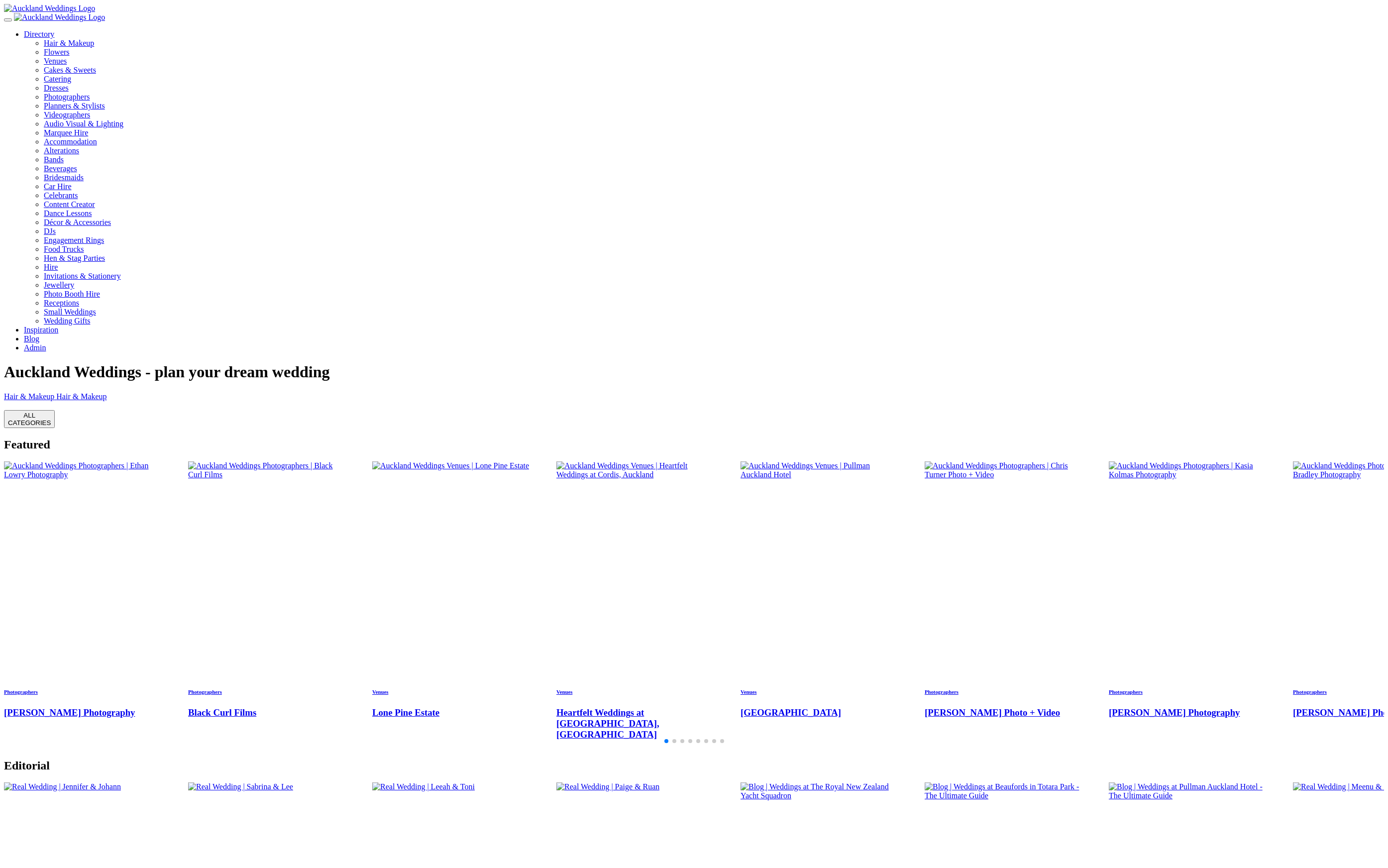
click at [286, 392] on div "1 / 12" at bounding box center [693, 392] width 1380 height 0
click at [54, 38] on link "Directory" at bounding box center [39, 34] width 30 height 9
click at [675, 173] on li "Bridesmaids" at bounding box center [713, 177] width 1340 height 9
click at [54, 38] on link "Directory" at bounding box center [39, 34] width 30 height 9
click at [683, 173] on li "Bridesmaids" at bounding box center [713, 177] width 1340 height 9
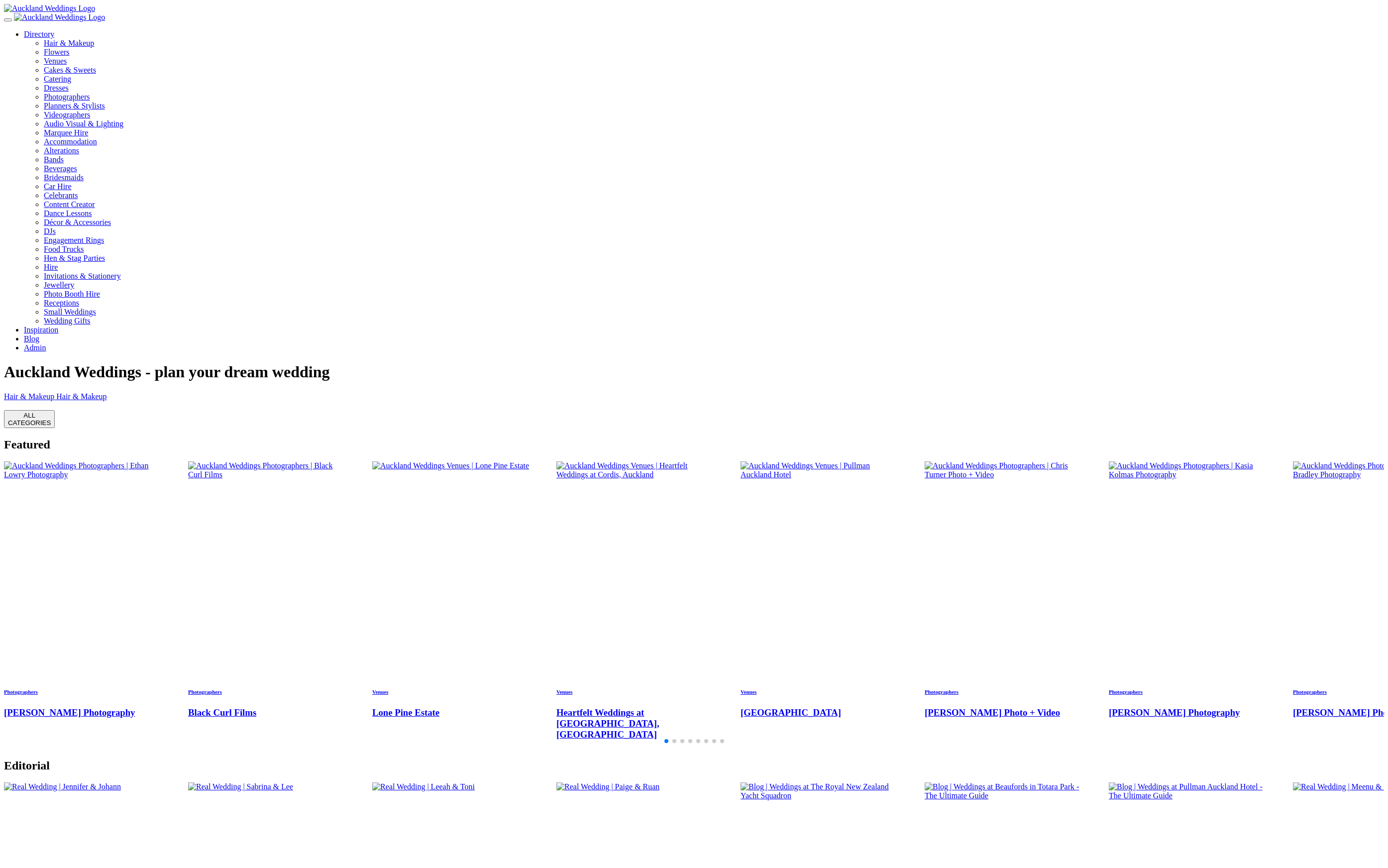
click at [54, 38] on link "Directory" at bounding box center [39, 34] width 30 height 9
click at [84, 173] on link "Bridesmaids" at bounding box center [64, 177] width 40 height 9
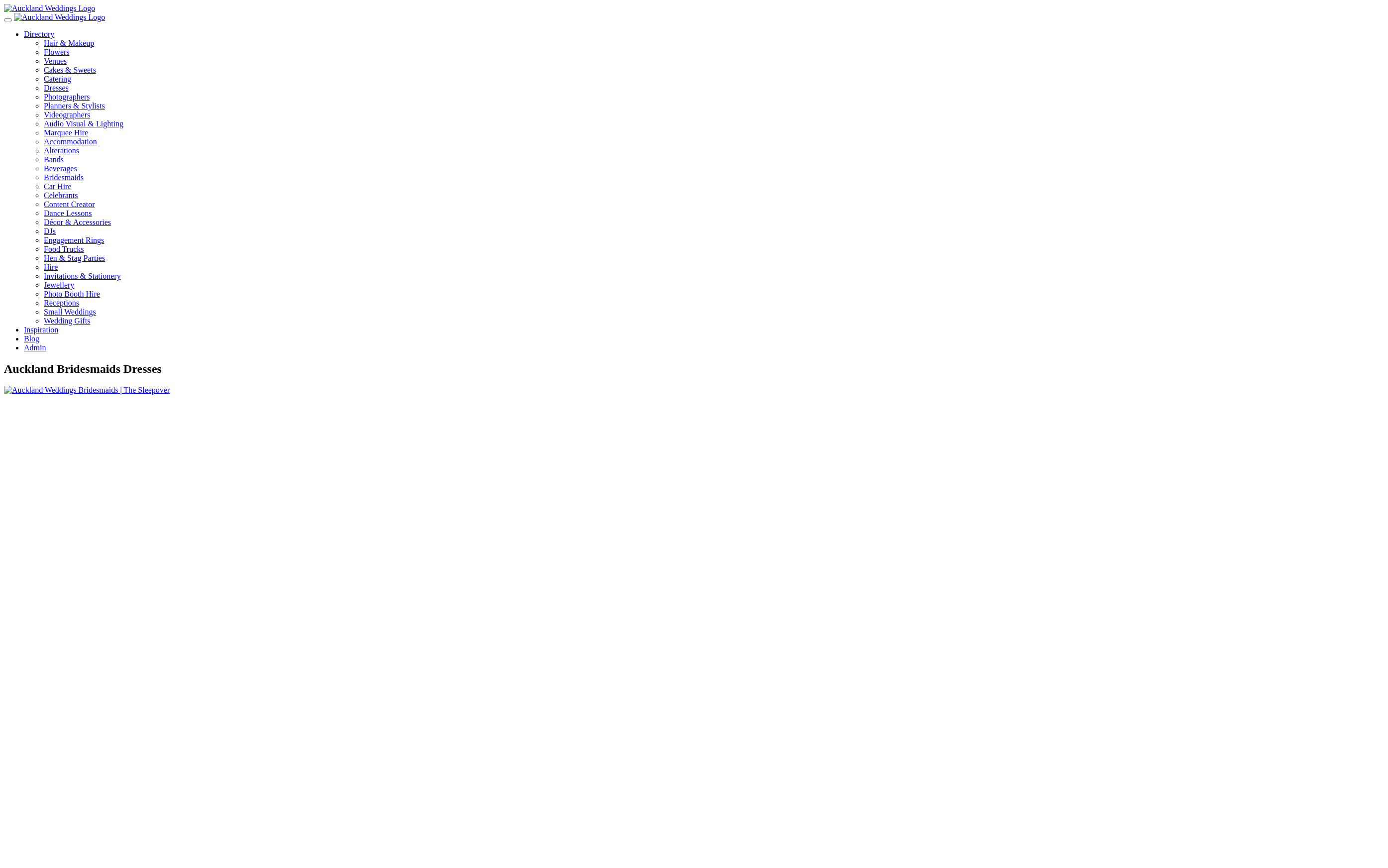
click at [54, 30] on link "Directory" at bounding box center [39, 34] width 30 height 9
click at [976, 93] on div "Dresses" at bounding box center [713, 88] width 1340 height 9
click at [54, 30] on link "Directory" at bounding box center [39, 34] width 30 height 9
click at [985, 75] on div "Cakes & Sweets" at bounding box center [713, 70] width 1340 height 9
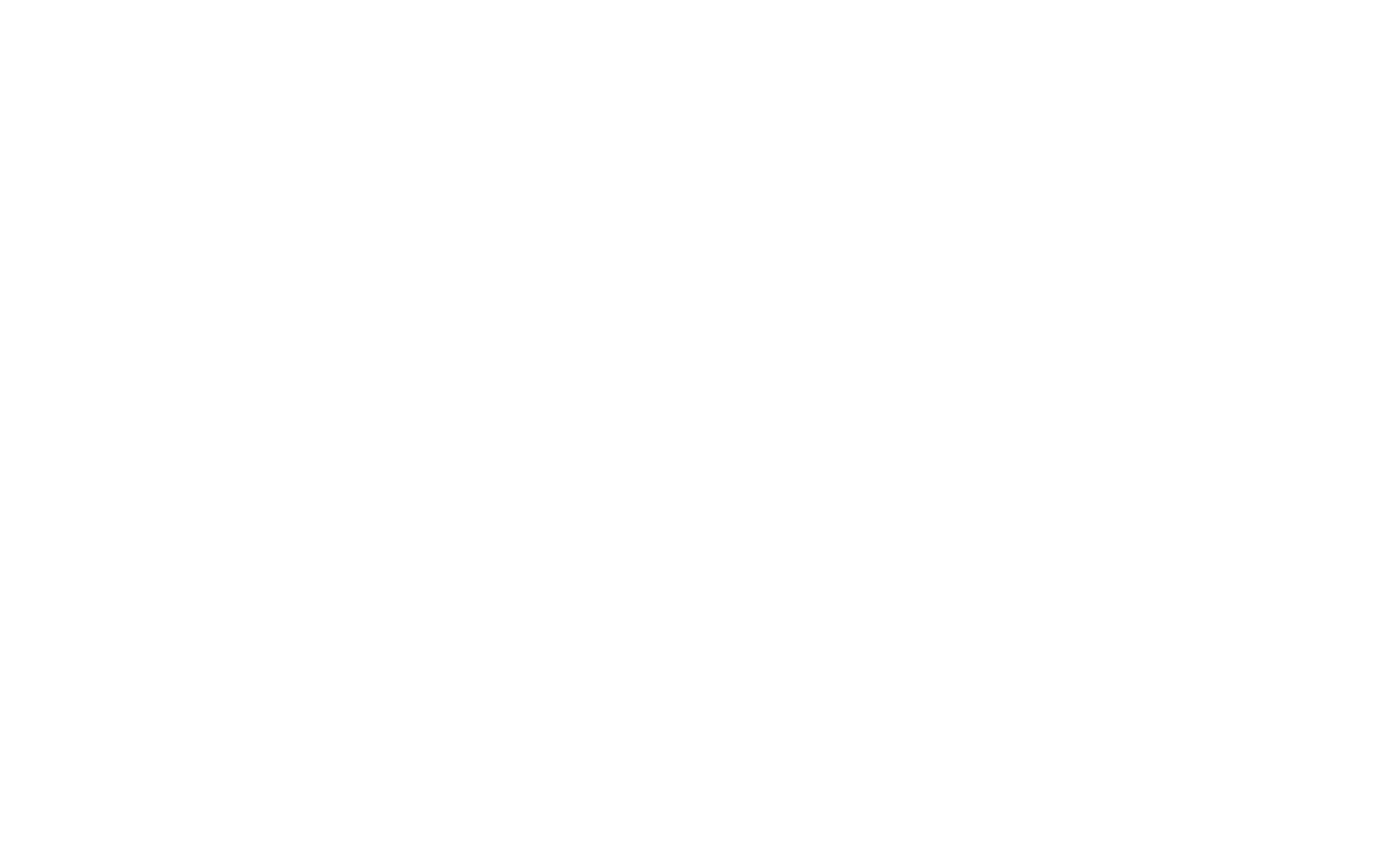
scroll to position [722, 0]
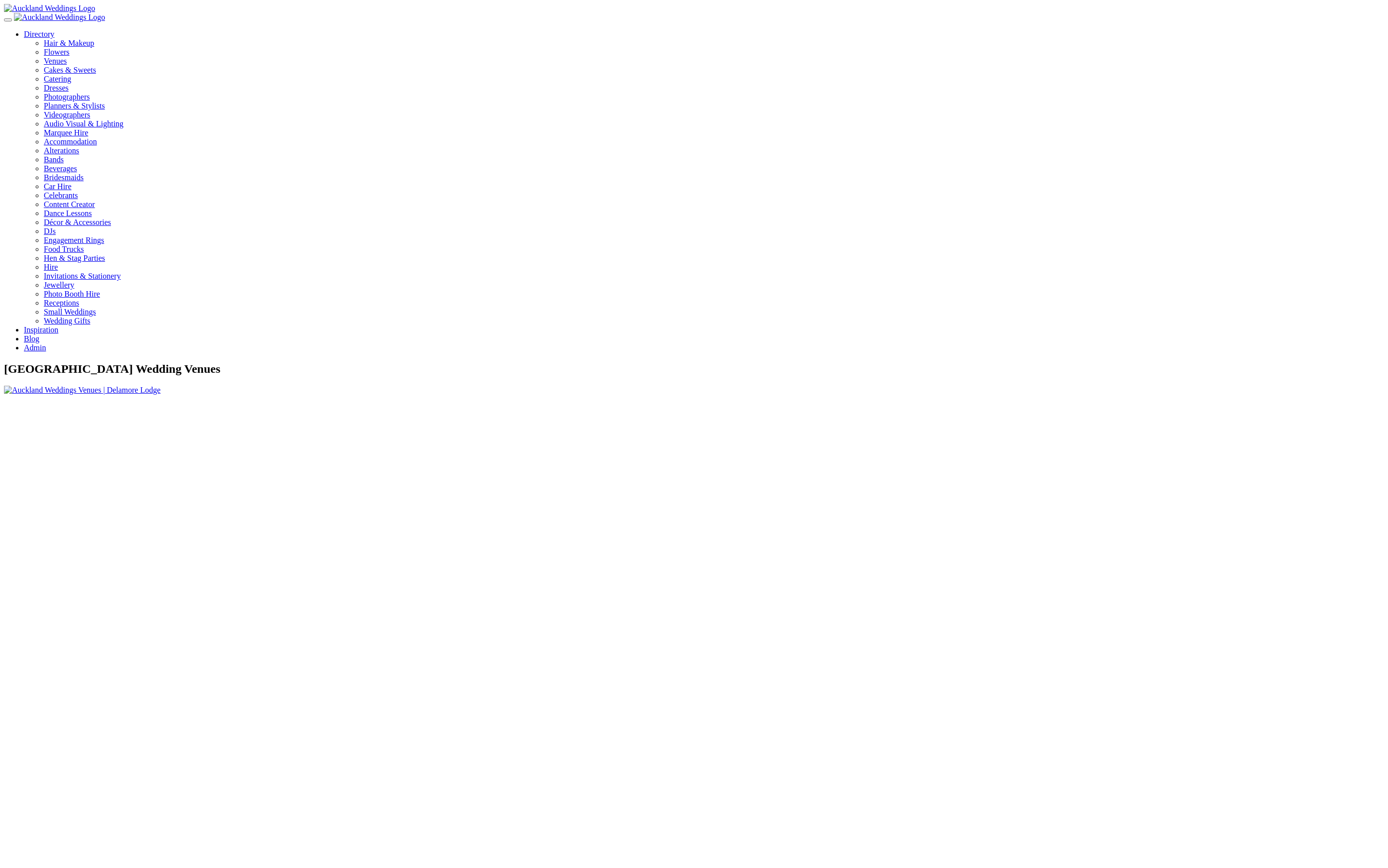
click at [161, 386] on img at bounding box center [82, 390] width 157 height 9
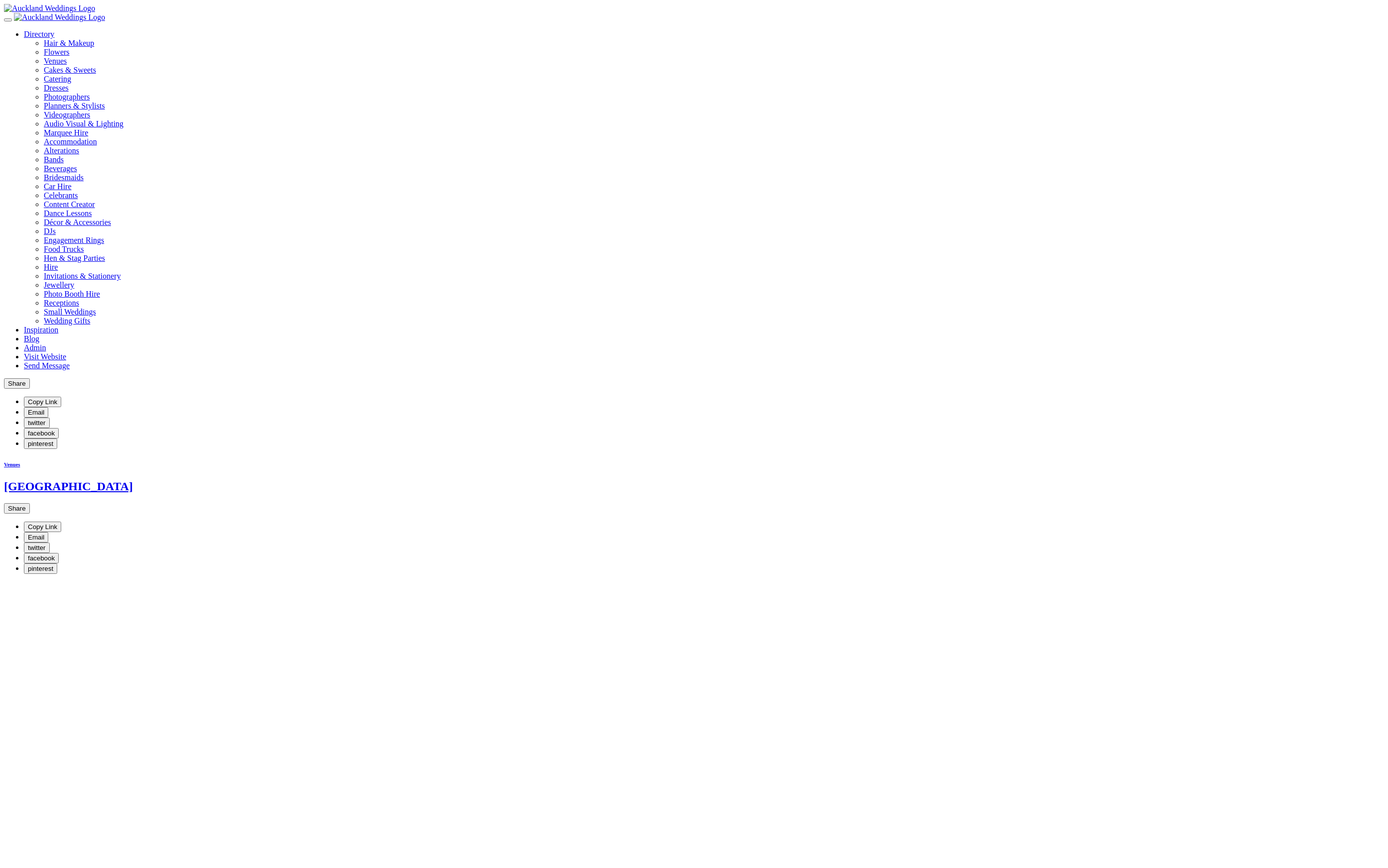
click at [46, 343] on link "Admin" at bounding box center [34, 348] width 22 height 9
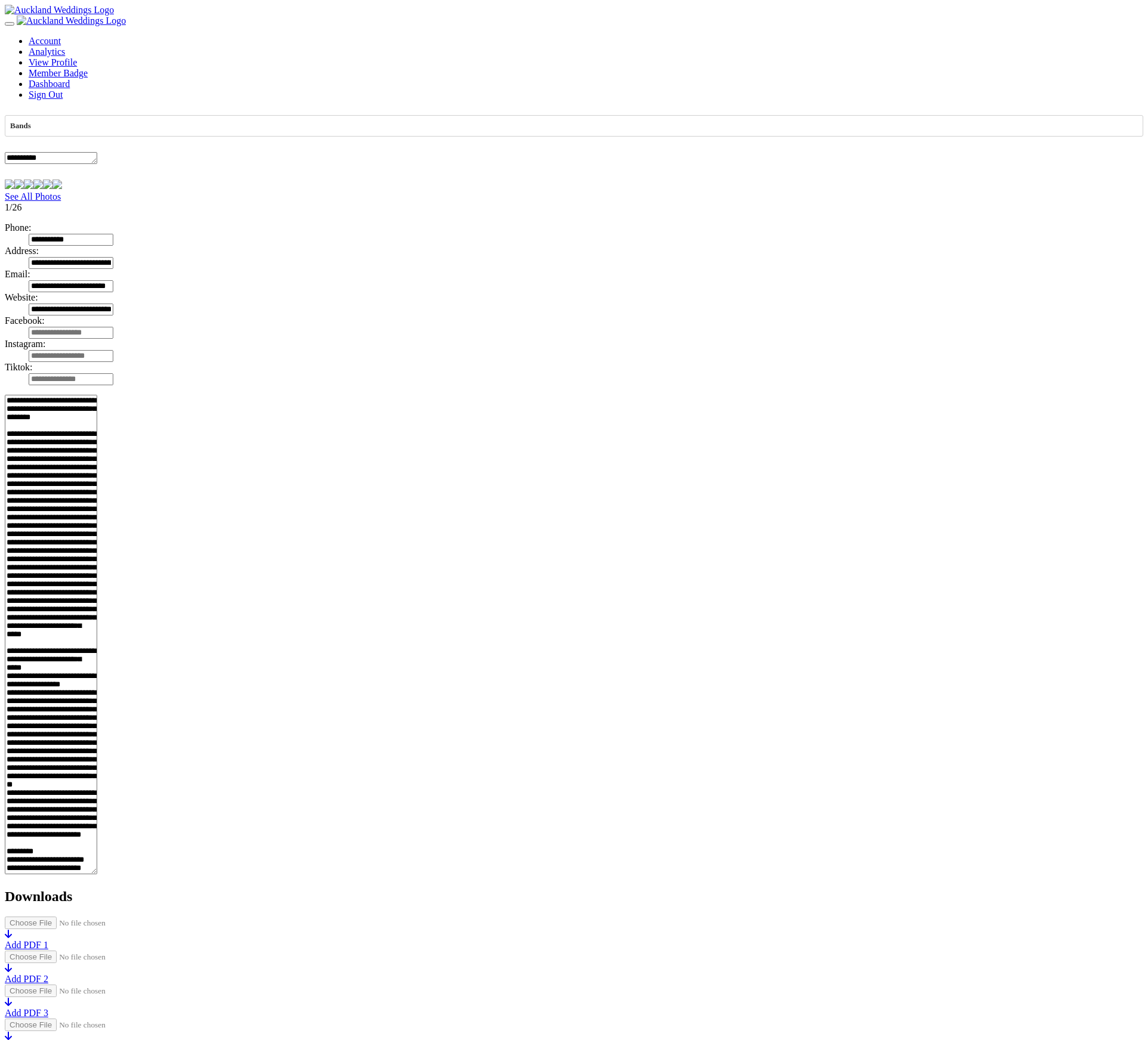
click at [31, 131] on div "Bands" at bounding box center [21, 126] width 21 height 11
click at [240, 206] on div "Audio Visual & Lighting" at bounding box center [573, 198] width 1137 height 17
click at [92, 131] on div "Audio Visual & Lighting" at bounding box center [51, 126] width 82 height 11
click at [241, 239] on div "Bands" at bounding box center [573, 231] width 1137 height 17
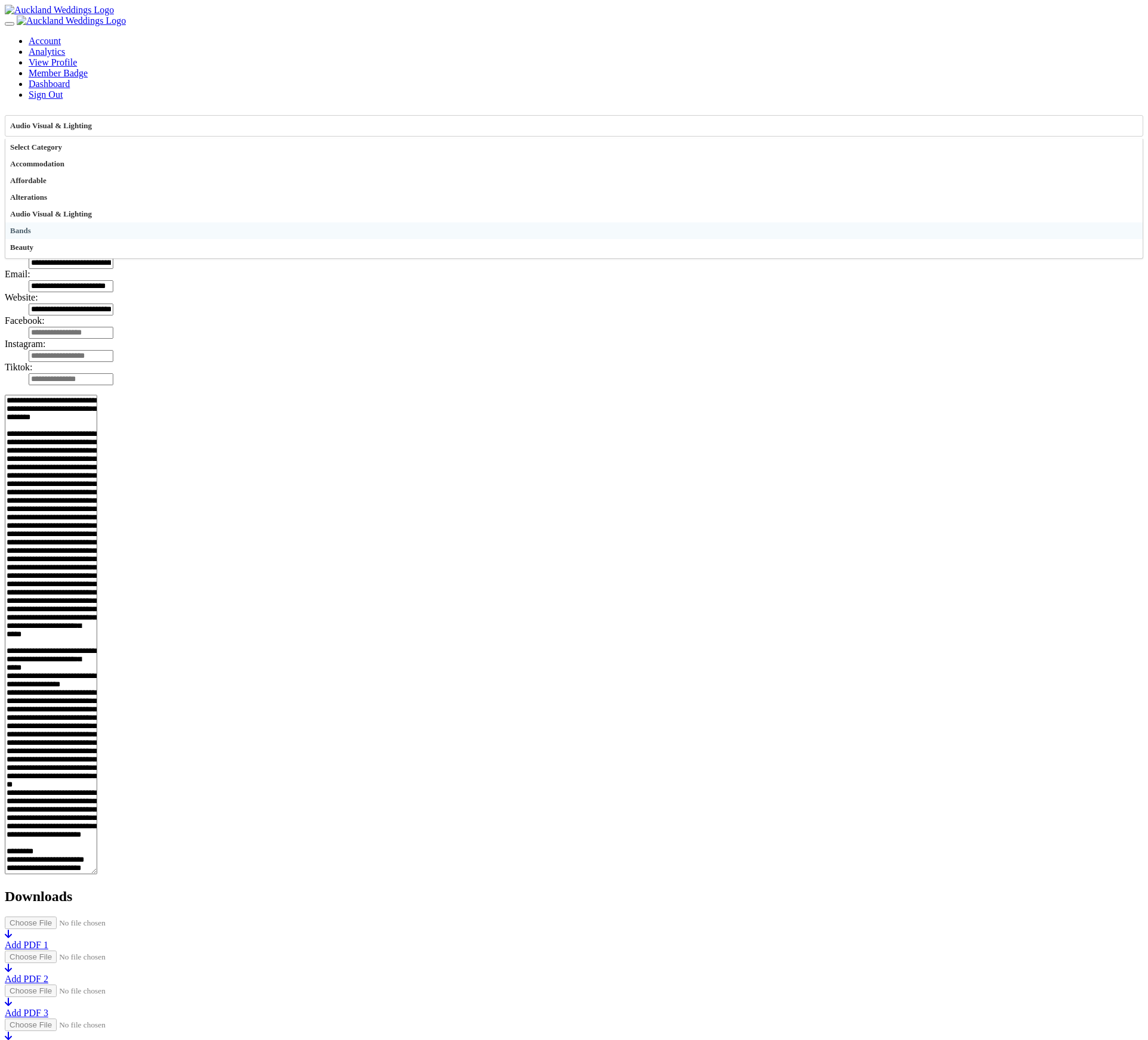
select select "***"
click at [923, 162] on div "**********" at bounding box center [573, 141] width 1138 height 52
click at [81, 26] on img at bounding box center [71, 21] width 109 height 11
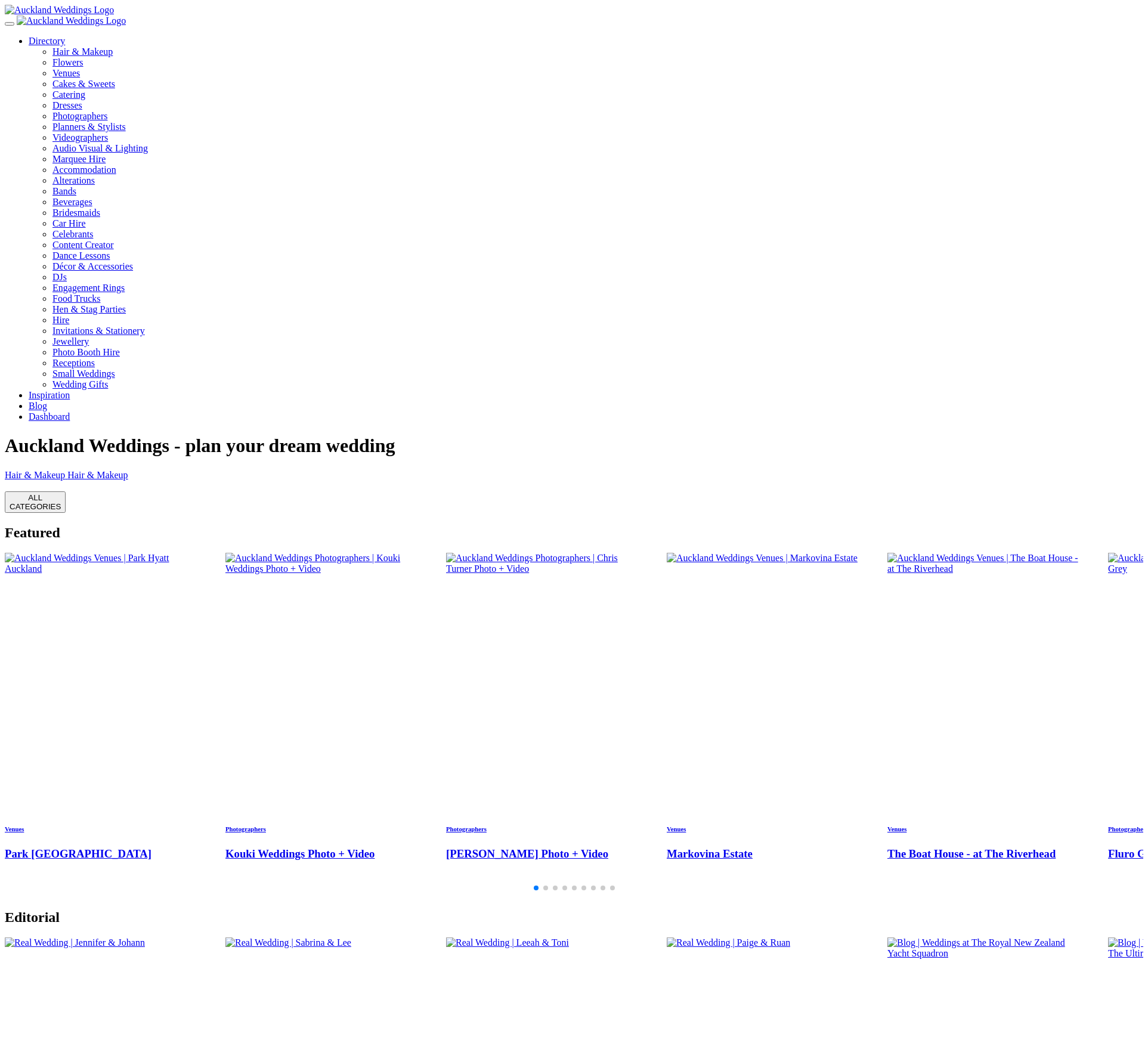
click at [774, 553] on img "4 / 28" at bounding box center [763, 558] width 191 height 11
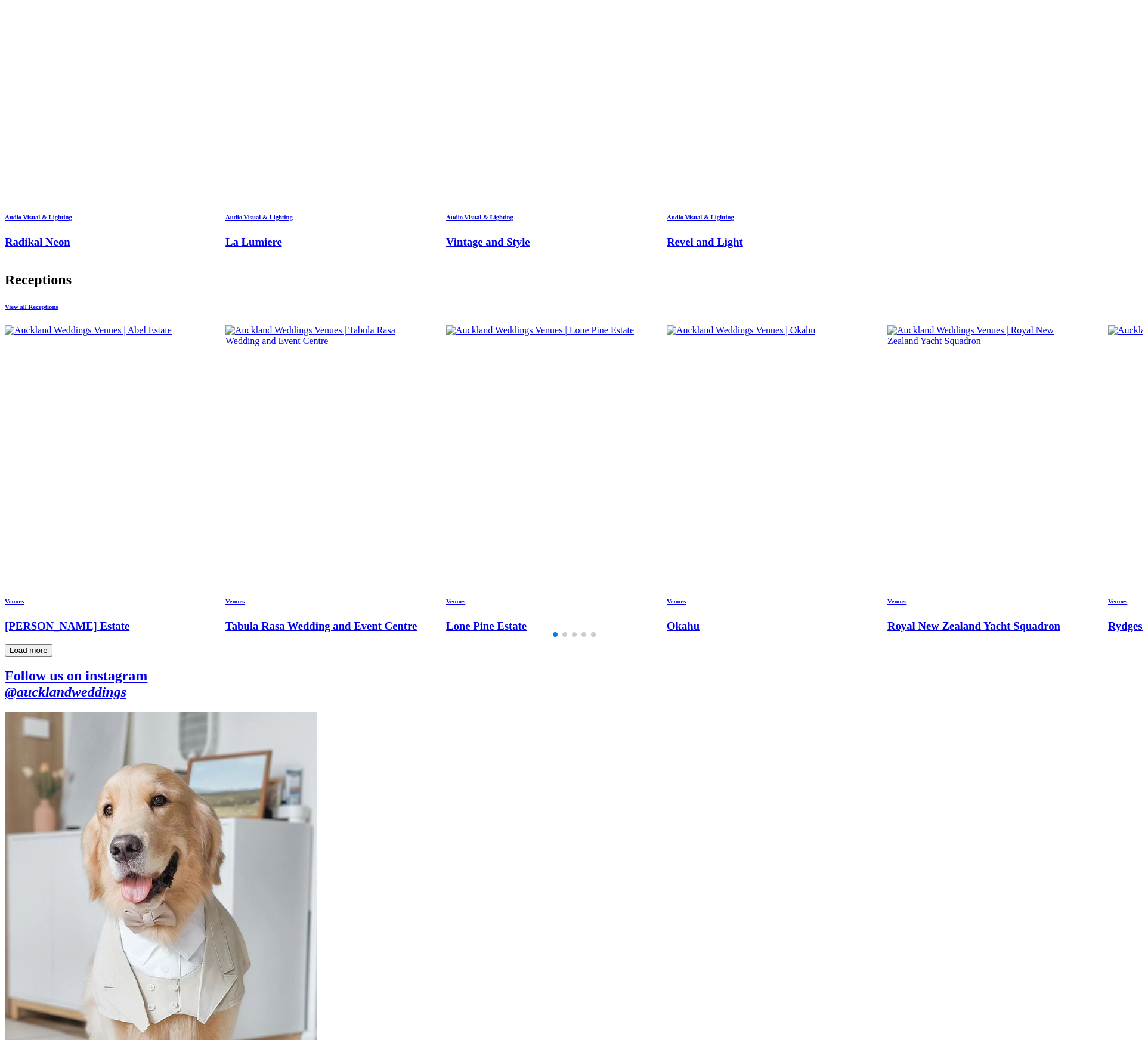
scroll to position [3587, 0]
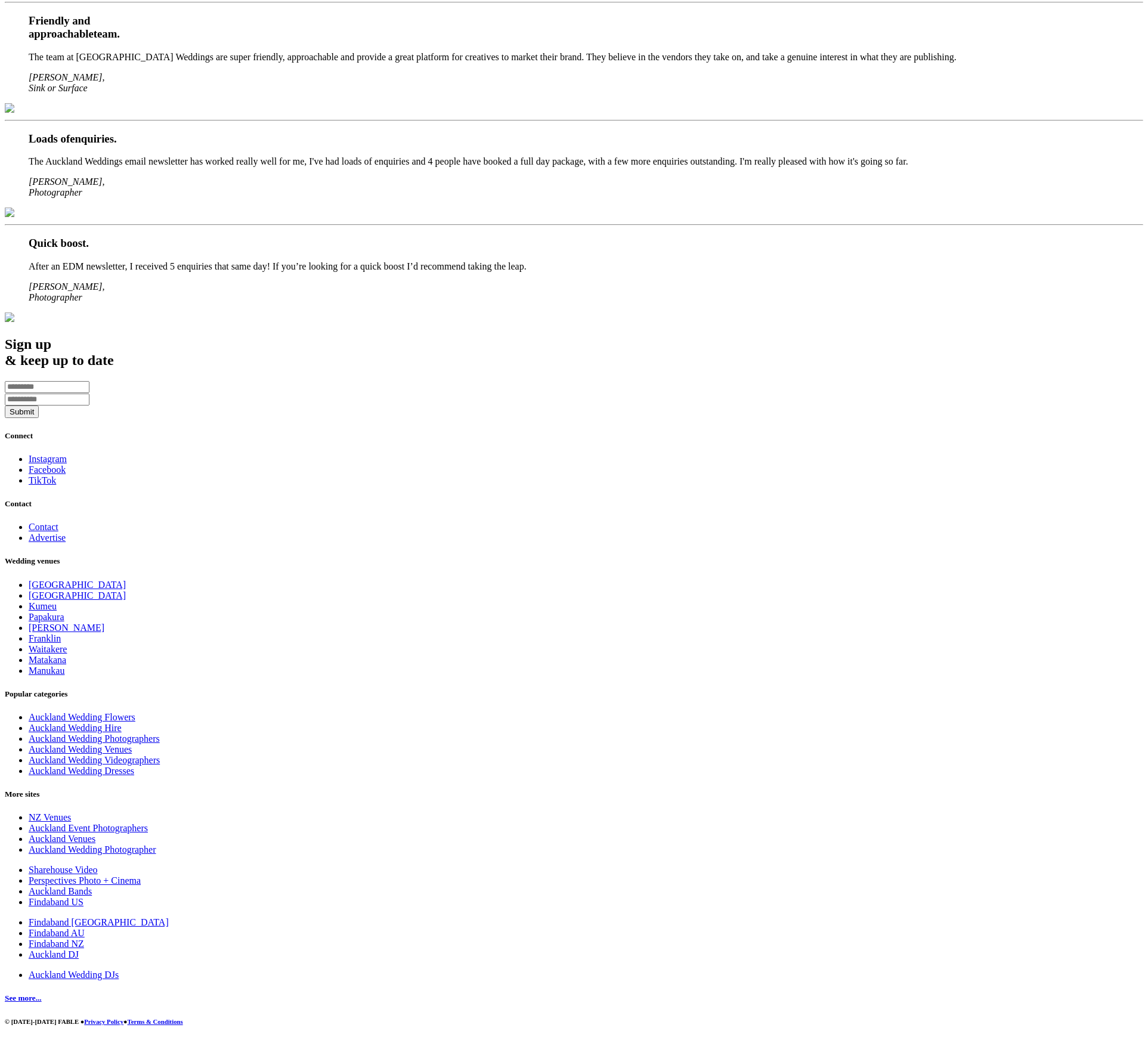
scroll to position [7784, 0]
click at [59, 532] on link "Contact" at bounding box center [43, 527] width 30 height 10
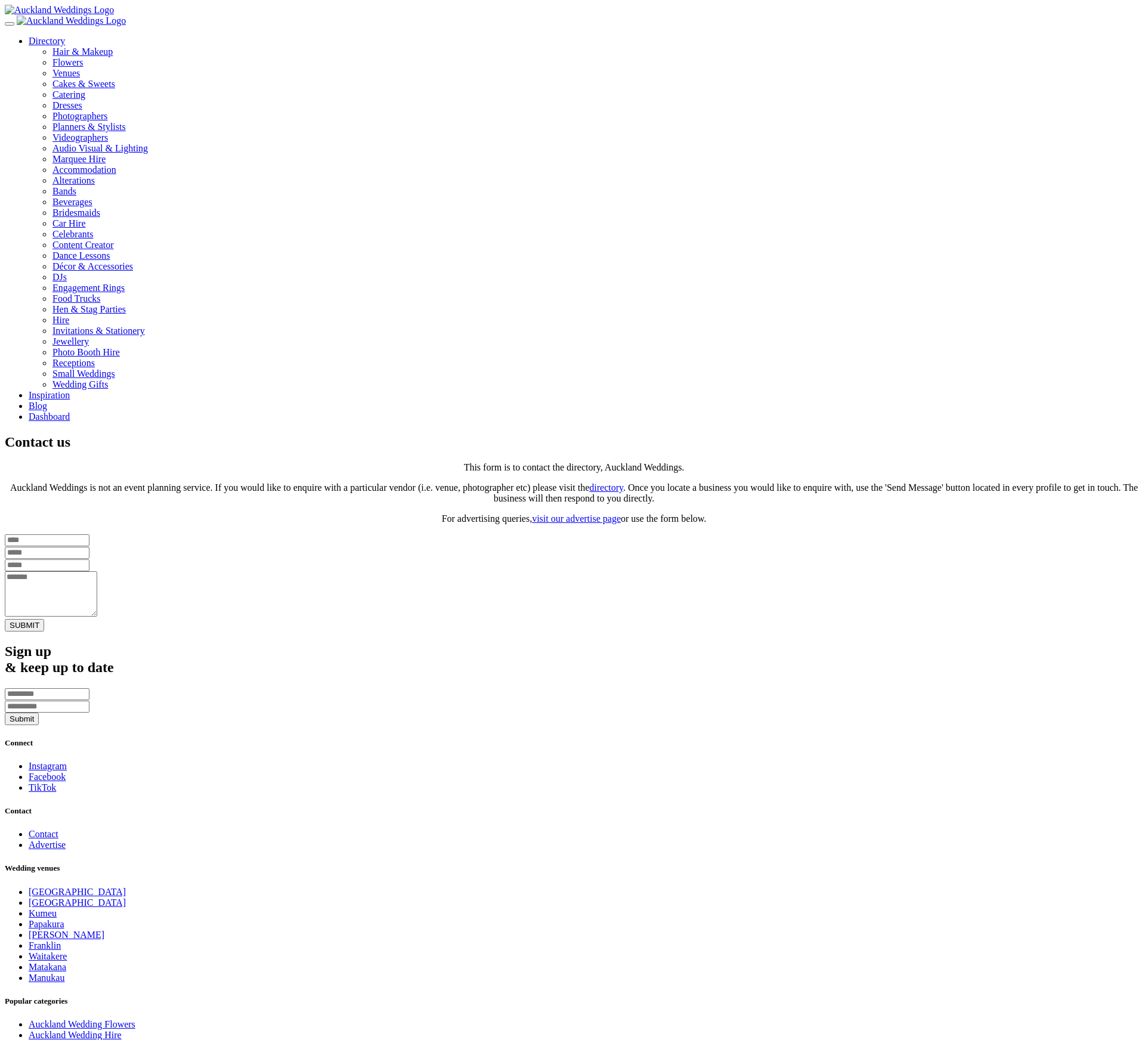
click at [87, 26] on img at bounding box center [71, 21] width 109 height 11
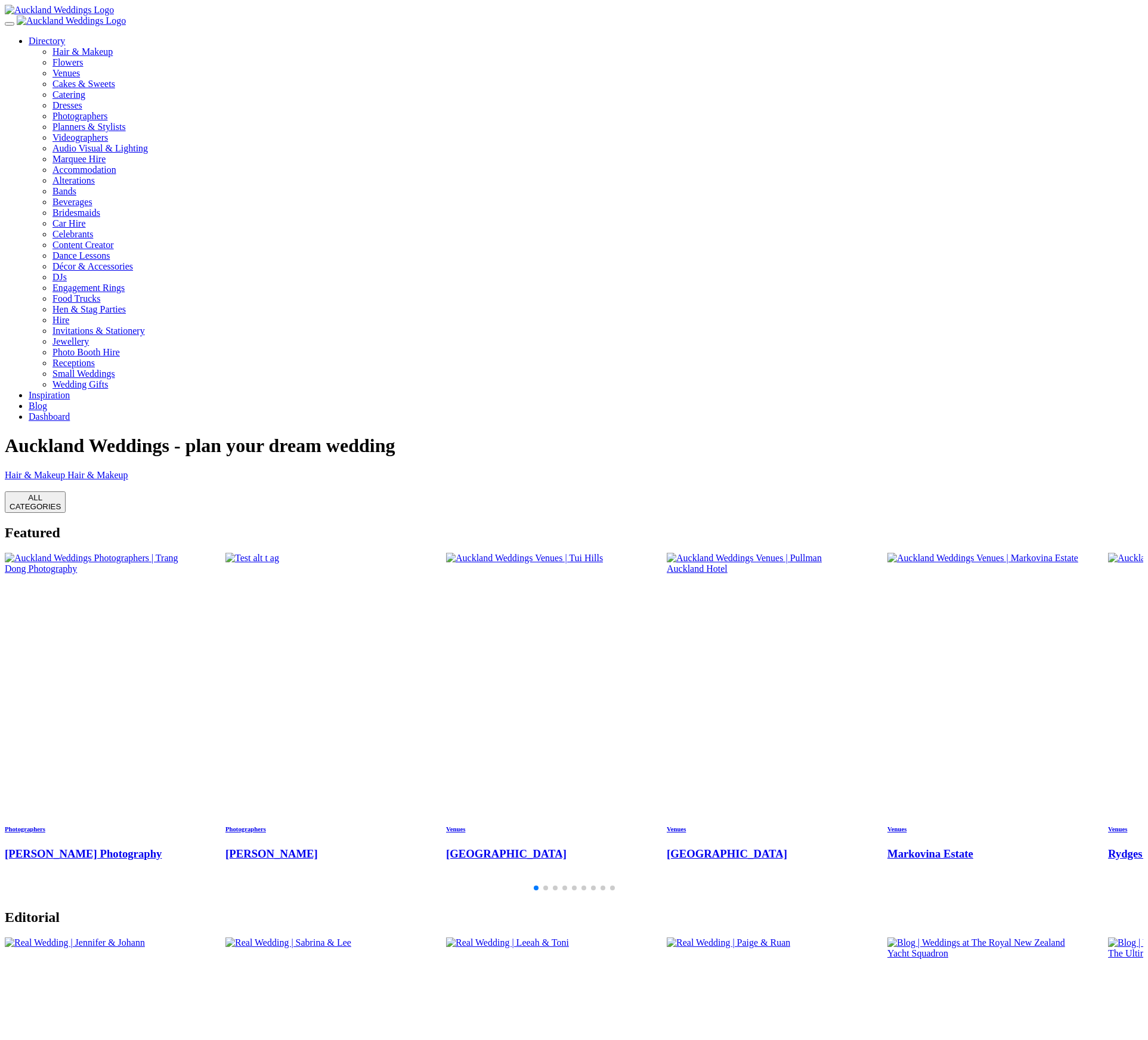
click at [279, 553] on img "2 / 28" at bounding box center [252, 558] width 54 height 11
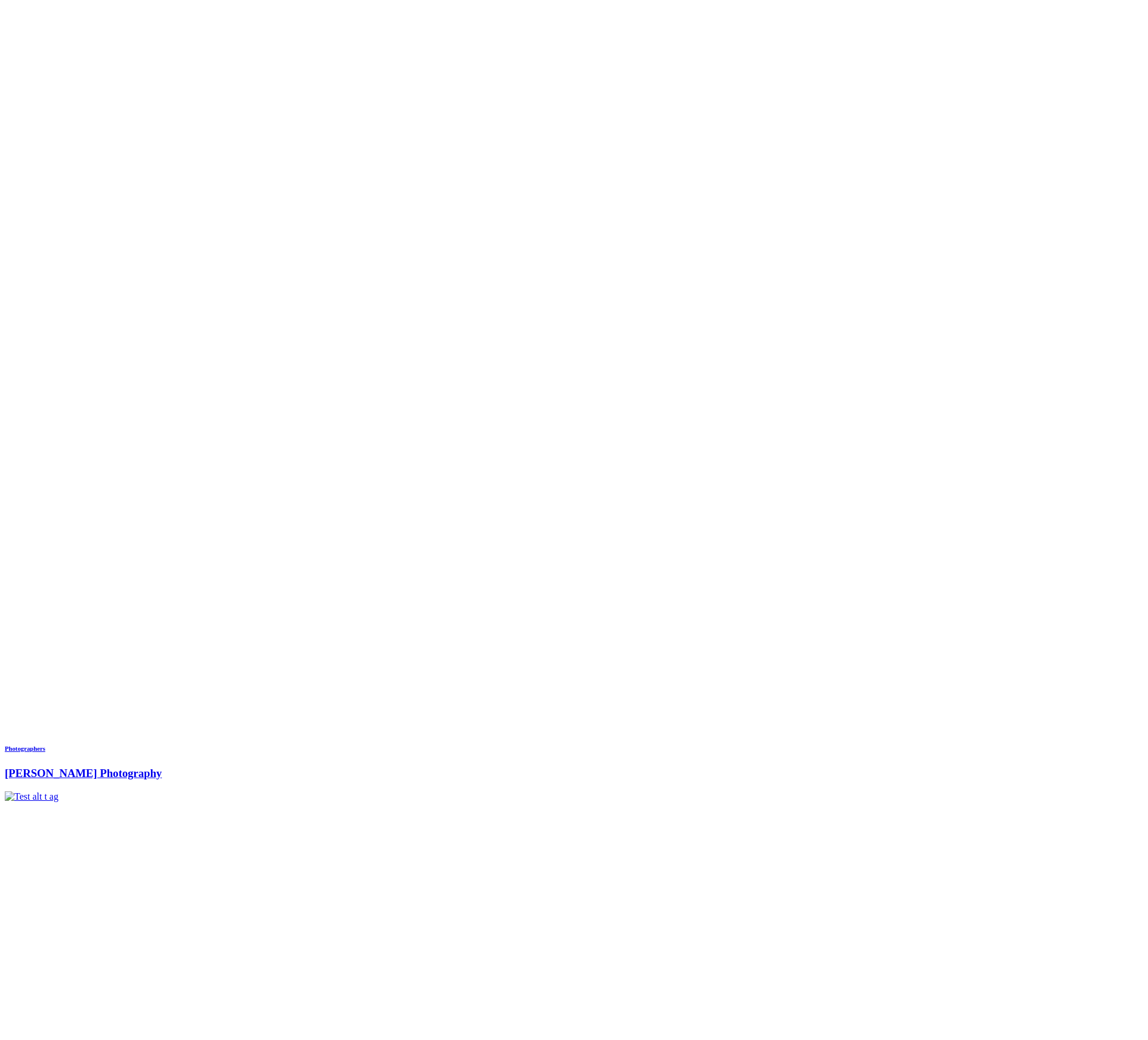
scroll to position [5365, 0]
